Goal: Information Seeking & Learning: Check status

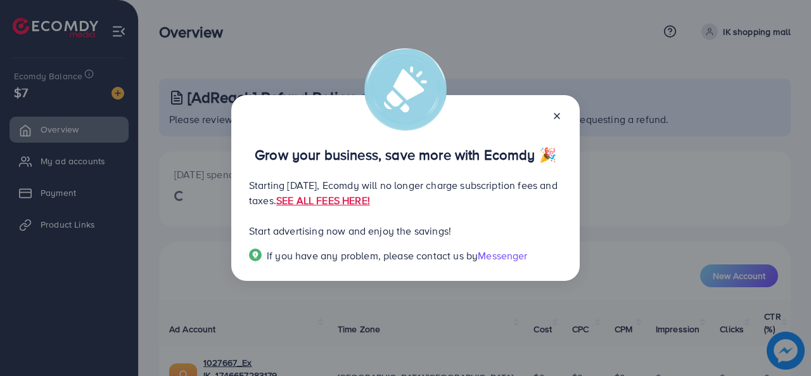
click at [554, 111] on icon at bounding box center [557, 116] width 10 height 10
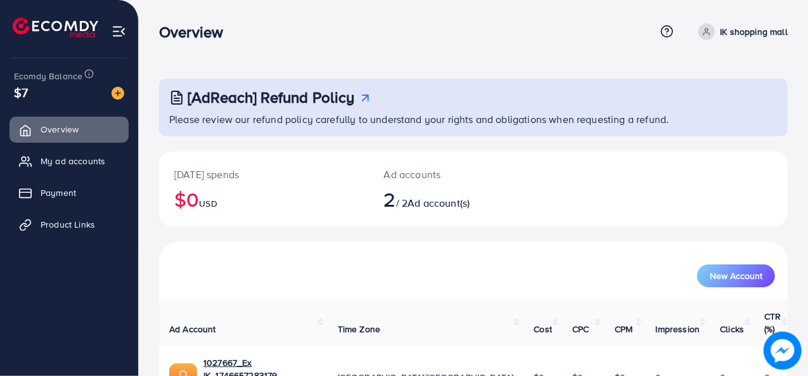
scroll to position [109, 0]
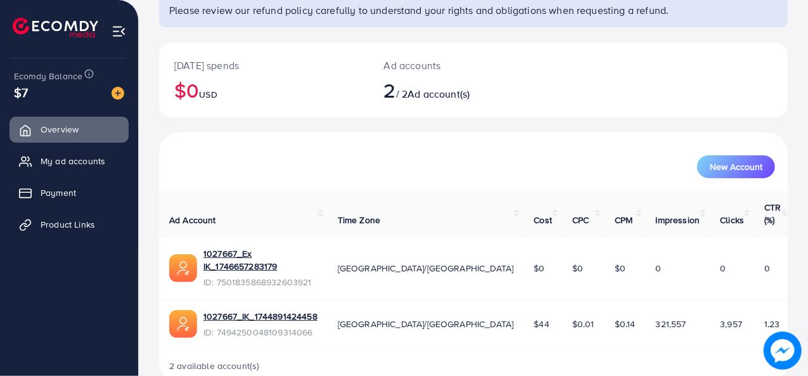
drag, startPoint x: 582, startPoint y: 295, endPoint x: 539, endPoint y: 273, distance: 47.9
click at [539, 299] on tr "1027667_IK_1744891424458 ID: 7494250048109314066 Asia/Karachi $44 $0.01 $0.14 3…" at bounding box center [475, 324] width 632 height 50
click at [562, 320] on td "$0.01" at bounding box center [583, 324] width 42 height 50
click at [411, 262] on span "Asia/Karachi" at bounding box center [426, 268] width 176 height 13
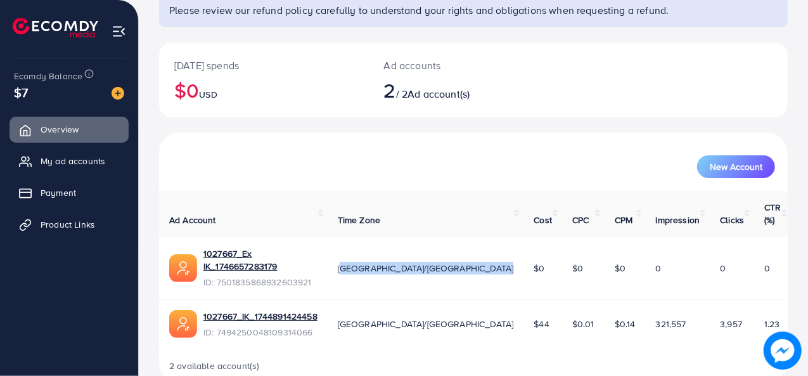
click at [411, 262] on span "Asia/Karachi" at bounding box center [426, 268] width 176 height 13
drag, startPoint x: 381, startPoint y: 208, endPoint x: 435, endPoint y: 210, distance: 53.9
click at [435, 210] on th "Time Zone" at bounding box center [426, 214] width 196 height 46
click at [452, 207] on th "Time Zone" at bounding box center [426, 214] width 196 height 46
click at [201, 214] on span "Ad Account" at bounding box center [192, 220] width 47 height 13
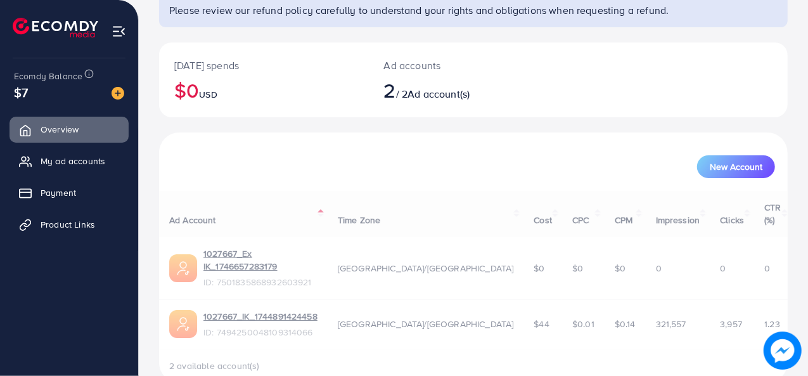
click at [201, 207] on div "Ad Account Time Zone Cost CPC CPM Impression Clicks CTR (%) 1027667_Ex IK_17466…" at bounding box center [473, 286] width 629 height 191
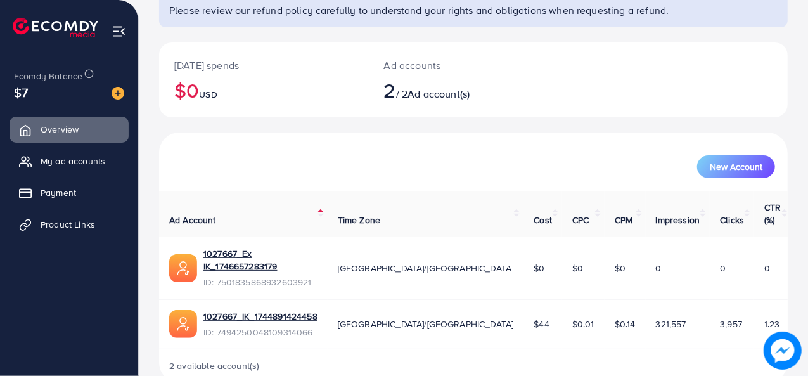
click at [454, 208] on th "Time Zone" at bounding box center [426, 214] width 196 height 46
click at [452, 210] on th "Time Zone" at bounding box center [426, 214] width 196 height 46
click at [447, 205] on th "Time Zone" at bounding box center [426, 214] width 196 height 46
click at [450, 207] on th "Time Zone" at bounding box center [426, 214] width 196 height 46
click at [450, 202] on th "Time Zone" at bounding box center [426, 214] width 196 height 46
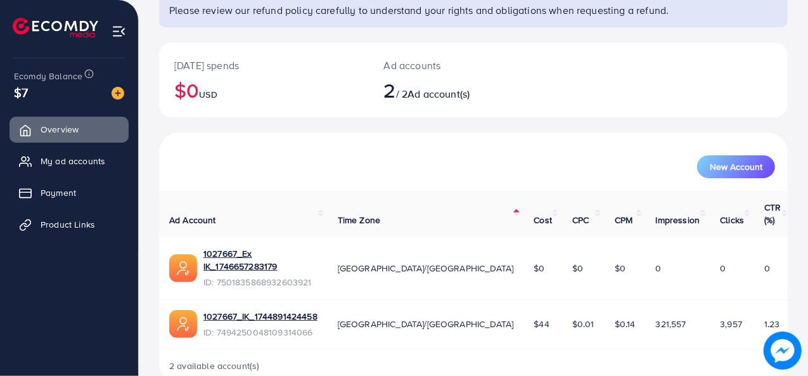
click at [450, 211] on th "Time Zone" at bounding box center [426, 214] width 196 height 46
click at [447, 207] on th "Time Zone" at bounding box center [426, 214] width 196 height 46
click at [450, 207] on th "Time Zone" at bounding box center [426, 214] width 196 height 46
click at [447, 208] on th "Time Zone" at bounding box center [426, 214] width 196 height 46
click at [446, 210] on th "Time Zone" at bounding box center [426, 214] width 196 height 46
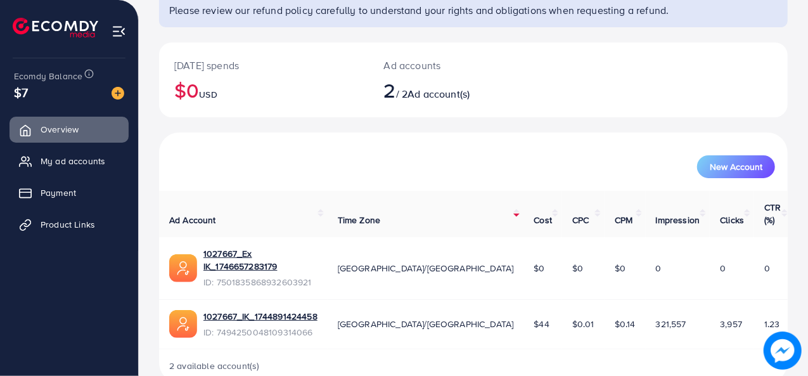
drag, startPoint x: 482, startPoint y: 297, endPoint x: 463, endPoint y: 300, distance: 19.3
click at [523, 300] on td "$44" at bounding box center [542, 324] width 39 height 50
click at [523, 312] on td "$44" at bounding box center [542, 324] width 39 height 50
click at [533, 317] on span "$44" at bounding box center [540, 323] width 15 height 13
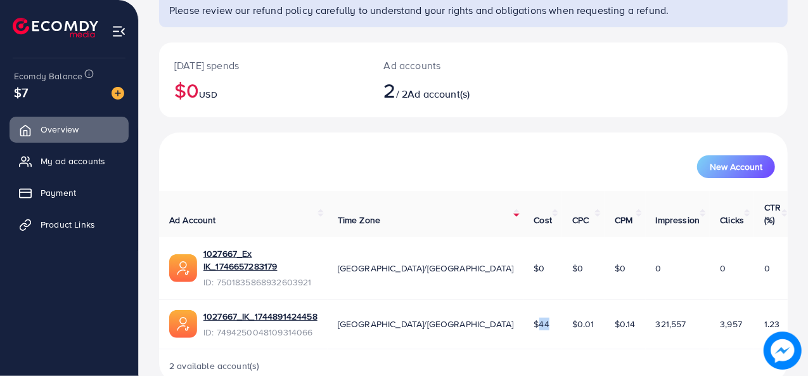
click at [533, 317] on span "$44" at bounding box center [540, 323] width 15 height 13
click at [448, 207] on th "Time Zone" at bounding box center [426, 214] width 196 height 46
click at [449, 207] on th "Time Zone" at bounding box center [426, 214] width 196 height 46
click at [66, 222] on span "Product Links" at bounding box center [71, 224] width 54 height 13
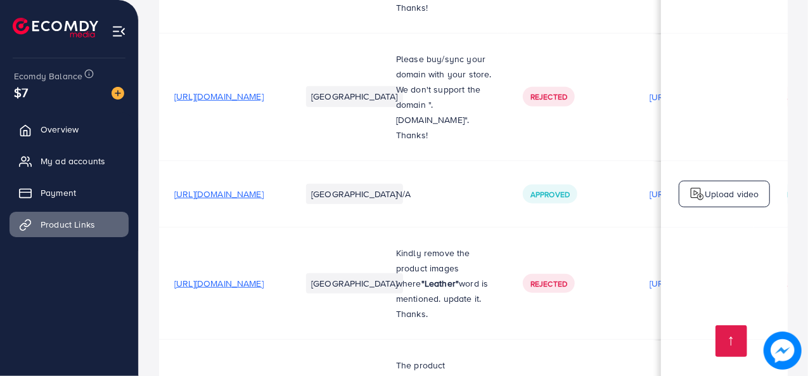
scroll to position [1109, 0]
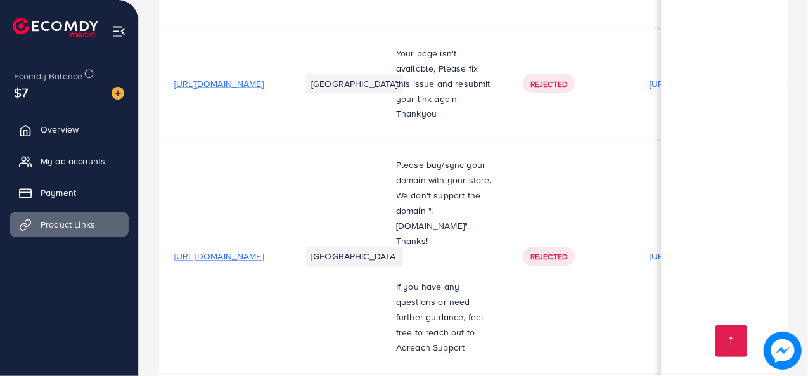
click at [255, 250] on span "https://pr1bo1qp0b3v739b-76840272110.shopifypreview.com/products_preview?previe…" at bounding box center [218, 256] width 89 height 13
click at [264, 77] on span "https://www.bazar-mall.shop/products/smart-m-wallet-1" at bounding box center [218, 83] width 89 height 13
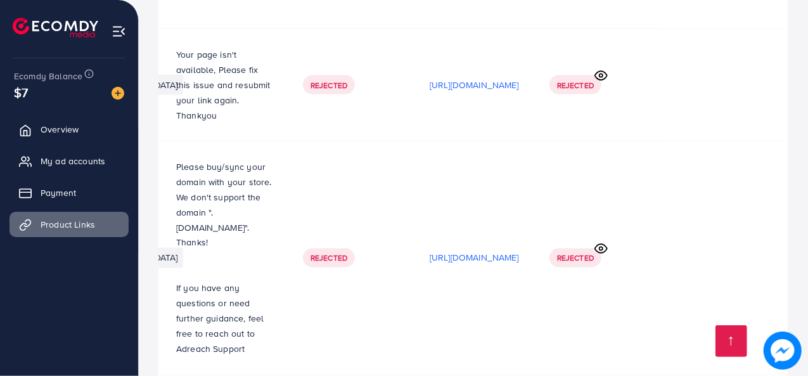
scroll to position [0, 374]
click at [50, 137] on link "Overview" at bounding box center [69, 129] width 119 height 25
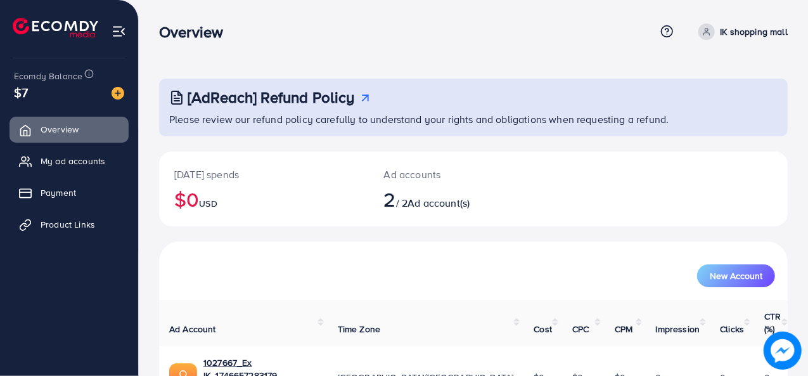
scroll to position [109, 0]
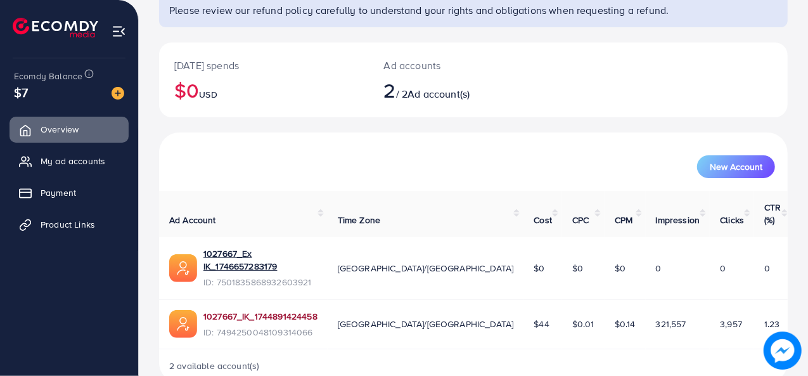
click at [253, 310] on link "1027667_IK_1744891424458" at bounding box center [260, 316] width 114 height 13
click at [389, 92] on span "2" at bounding box center [390, 89] width 12 height 29
drag, startPoint x: 406, startPoint y: 93, endPoint x: 478, endPoint y: 91, distance: 71.6
click at [478, 91] on h2 "2 / 2 Ad account(s)" at bounding box center [447, 90] width 127 height 24
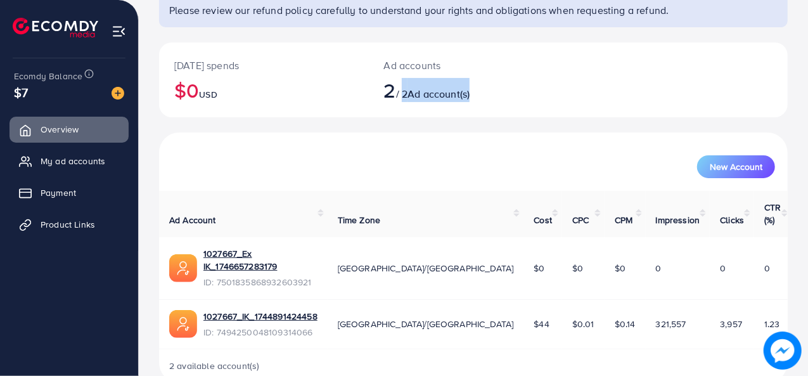
click at [469, 91] on span "Ad account(s)" at bounding box center [438, 94] width 62 height 14
click at [449, 205] on th "Time Zone" at bounding box center [426, 214] width 196 height 46
drag, startPoint x: 424, startPoint y: 208, endPoint x: 382, endPoint y: 212, distance: 42.6
click at [382, 212] on th "Time Zone" at bounding box center [426, 214] width 196 height 46
click at [365, 189] on div "New Account" at bounding box center [473, 161] width 629 height 58
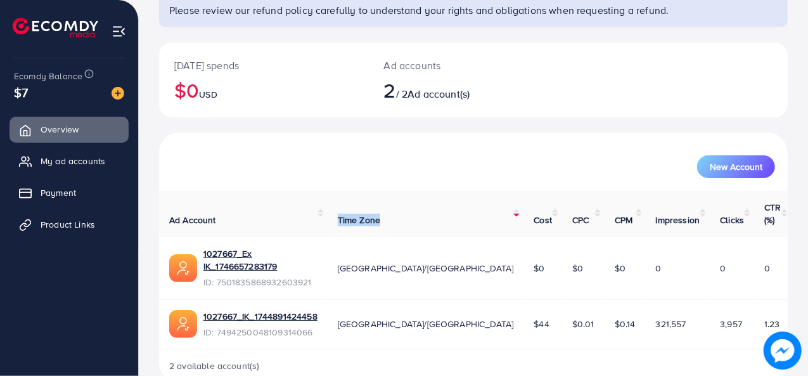
drag, startPoint x: 381, startPoint y: 207, endPoint x: 431, endPoint y: 209, distance: 50.7
click at [431, 209] on th "Time Zone" at bounding box center [426, 214] width 196 height 46
click at [450, 207] on th "Time Zone" at bounding box center [426, 214] width 196 height 46
click at [449, 207] on th "Time Zone" at bounding box center [426, 214] width 196 height 46
